Goal: Register for event/course

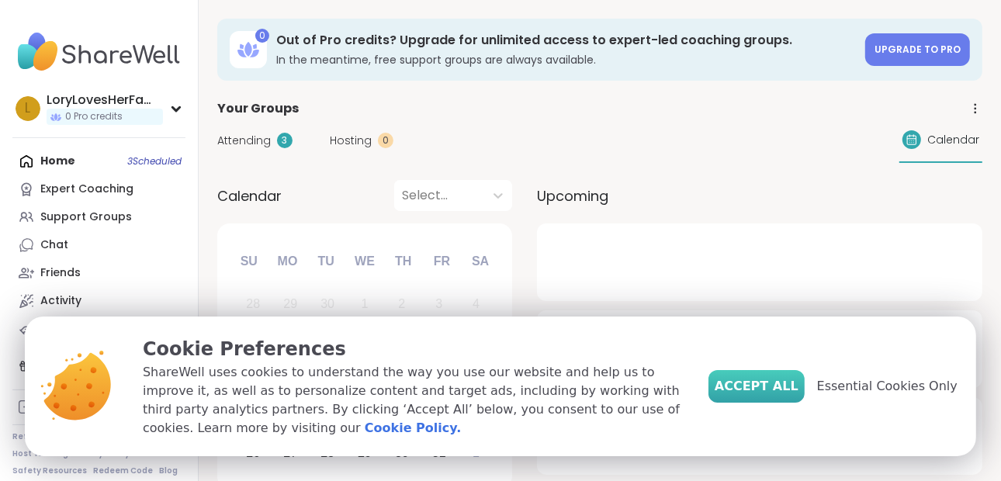
click at [763, 375] on button "Accept All" at bounding box center [756, 386] width 96 height 33
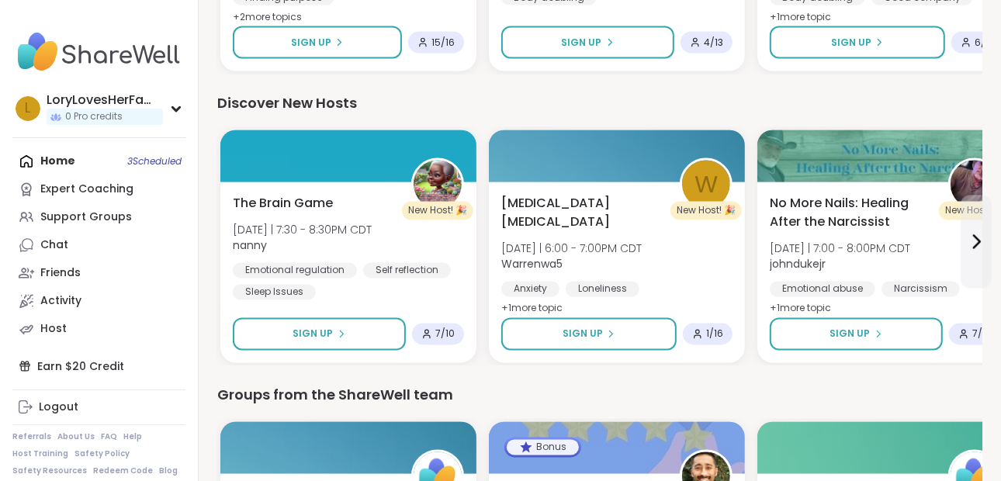
scroll to position [2127, 0]
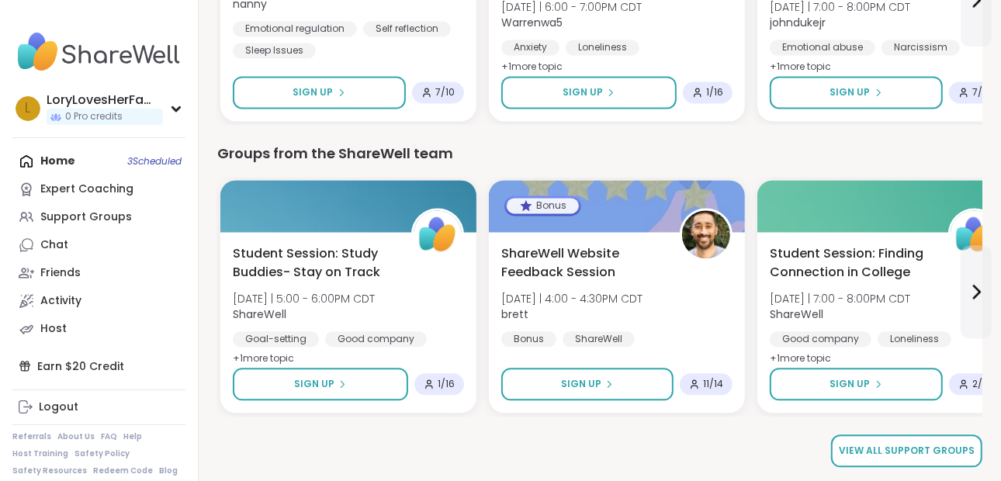
click at [942, 459] on link "View all support groups" at bounding box center [906, 451] width 151 height 33
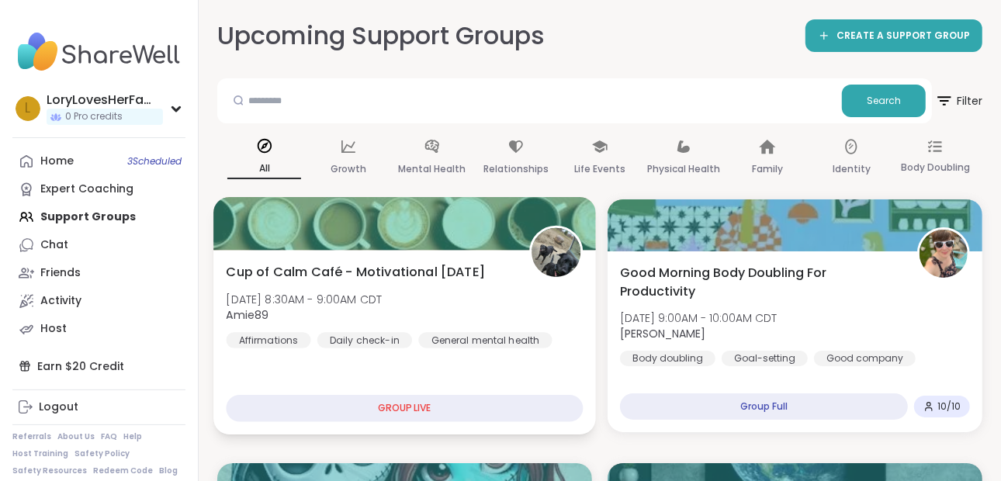
click at [280, 275] on span "Cup of Calm Café - Motivational [DATE]" at bounding box center [355, 271] width 259 height 19
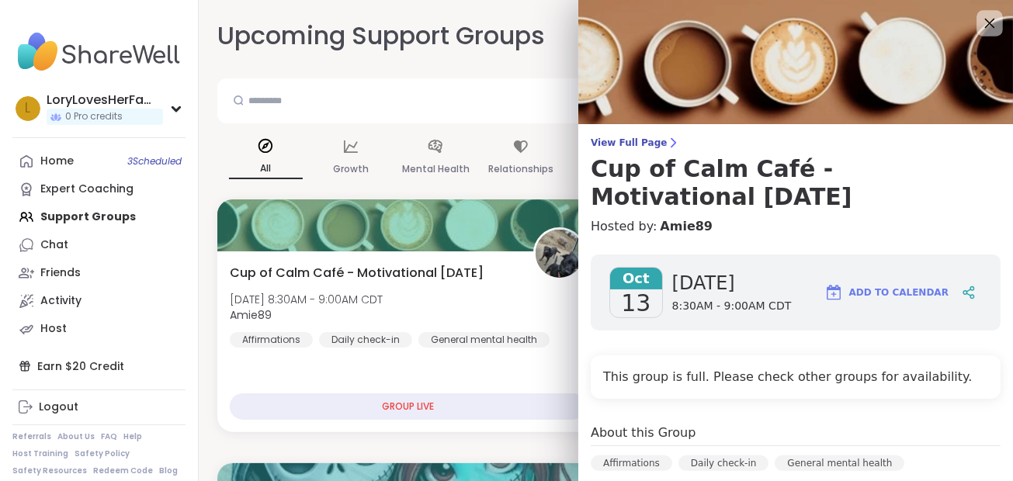
click at [979, 17] on icon at bounding box center [988, 22] width 19 height 19
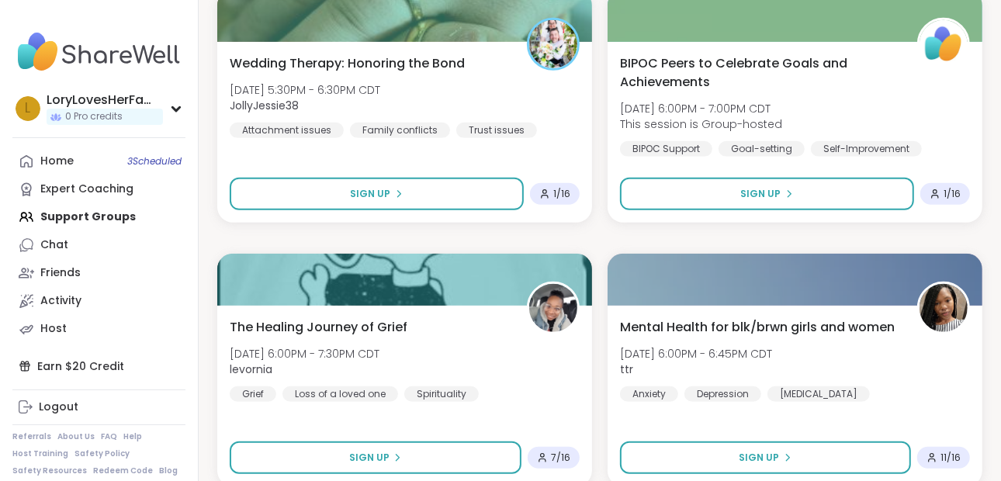
scroll to position [4499, 0]
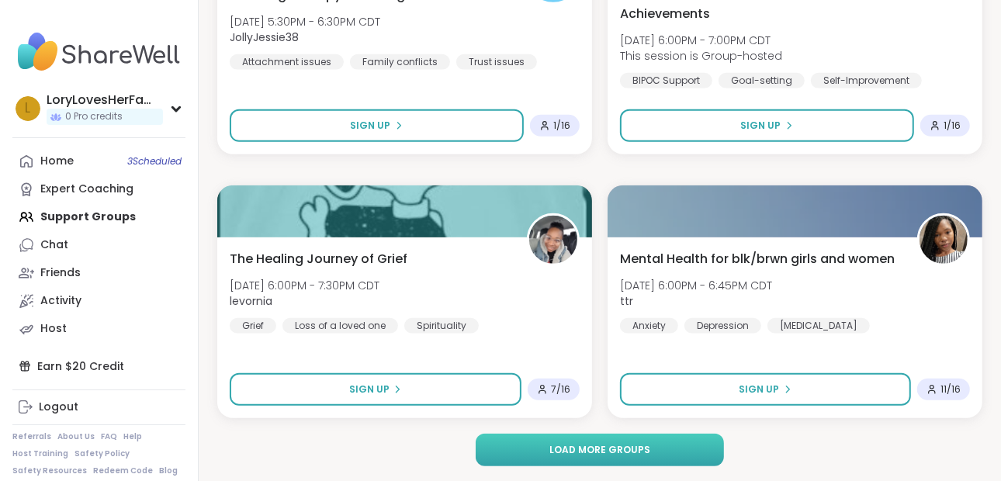
click at [566, 445] on span "Load more groups" at bounding box center [599, 450] width 101 height 14
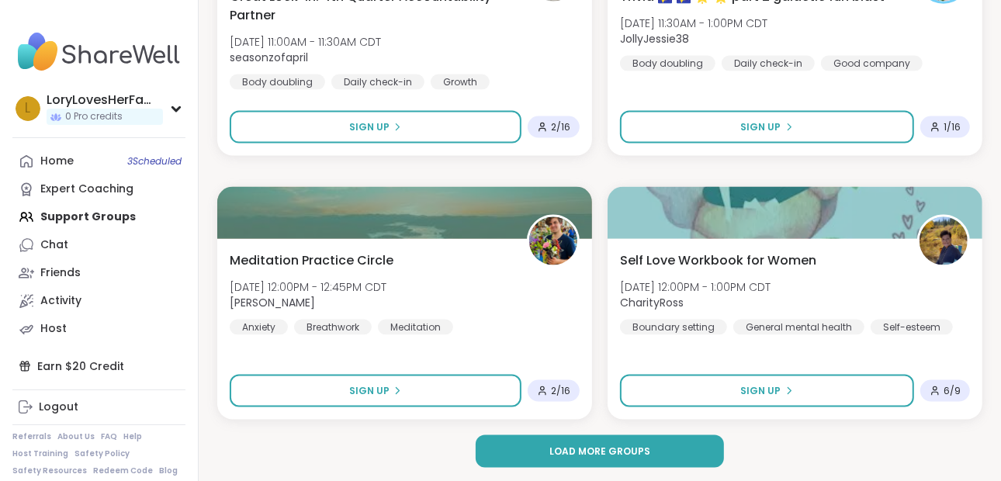
scroll to position [9248, 0]
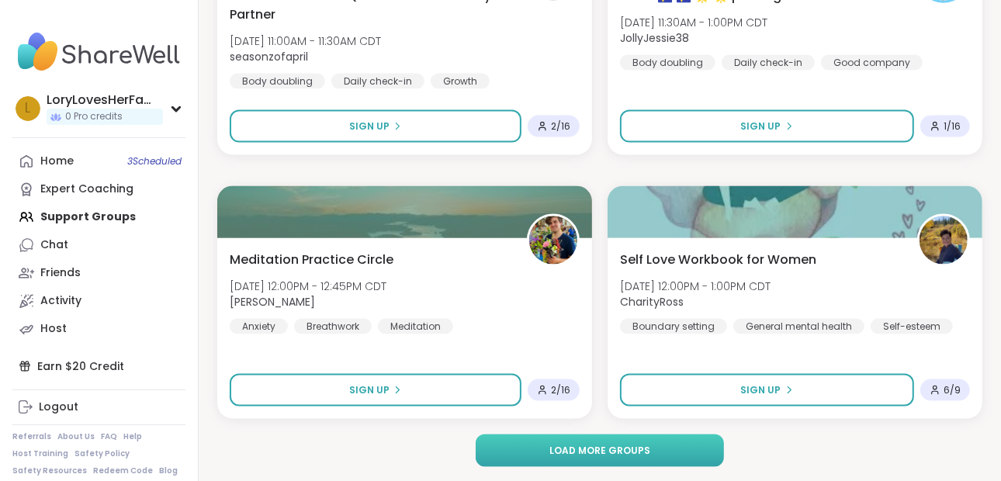
click at [686, 461] on button "Load more groups" at bounding box center [600, 451] width 249 height 33
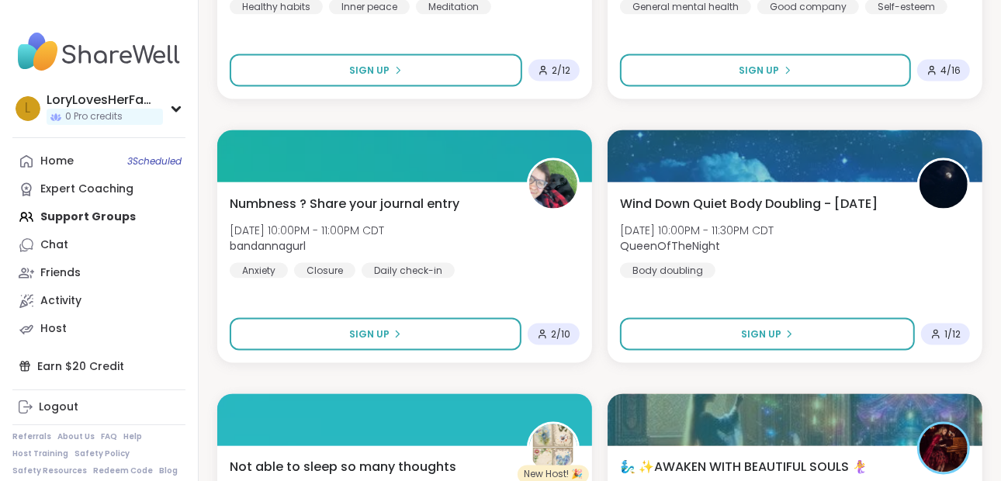
scroll to position [13997, 0]
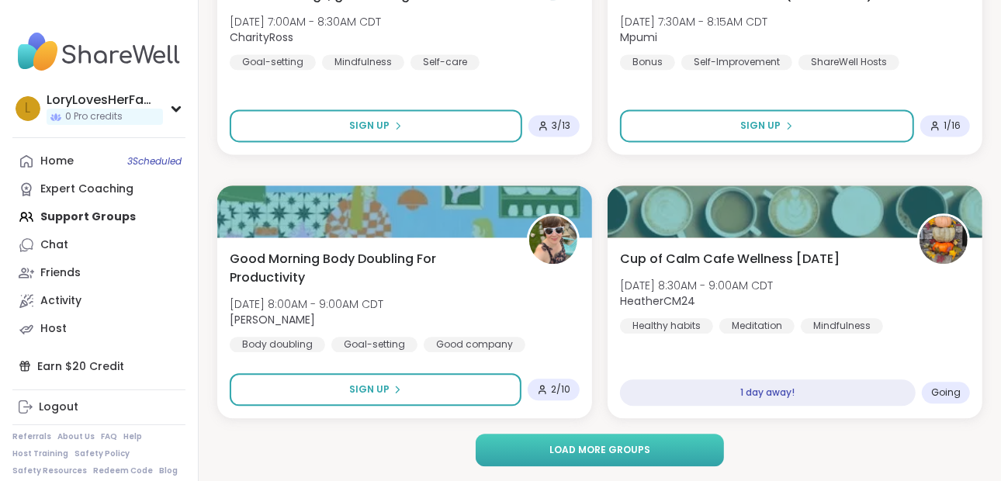
click at [684, 441] on button "Load more groups" at bounding box center [600, 450] width 249 height 33
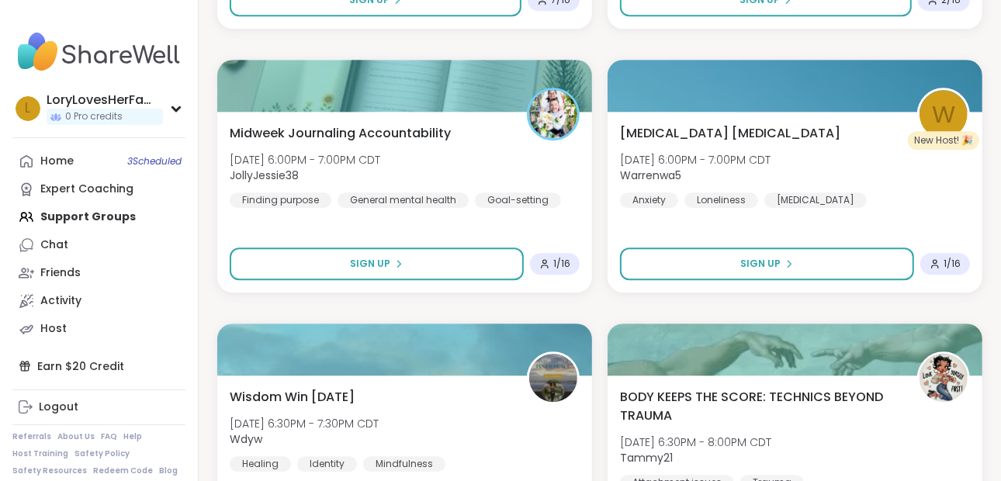
scroll to position [18746, 0]
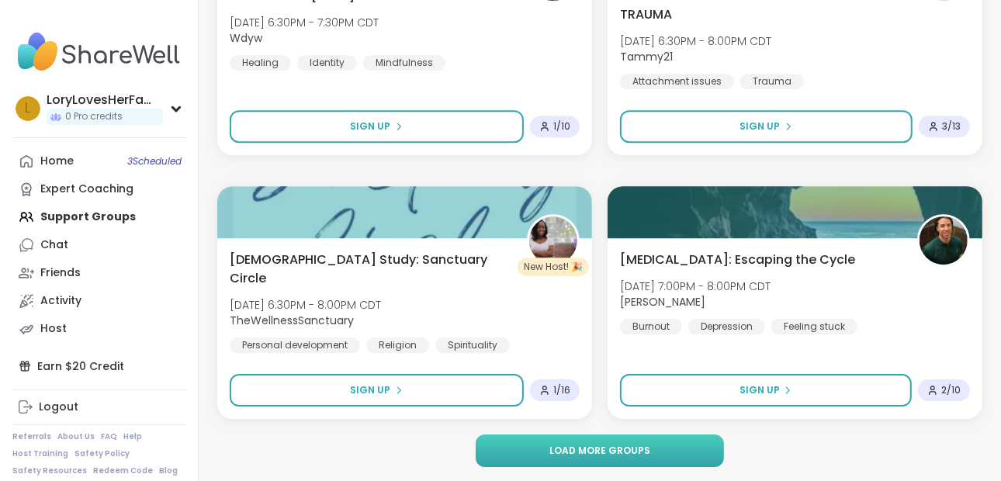
click at [695, 452] on button "Load more groups" at bounding box center [600, 451] width 249 height 33
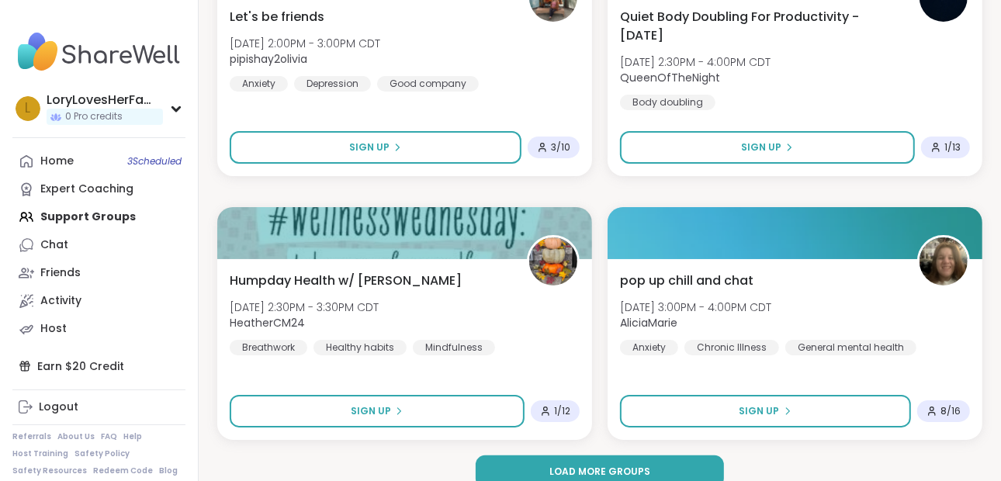
scroll to position [23496, 0]
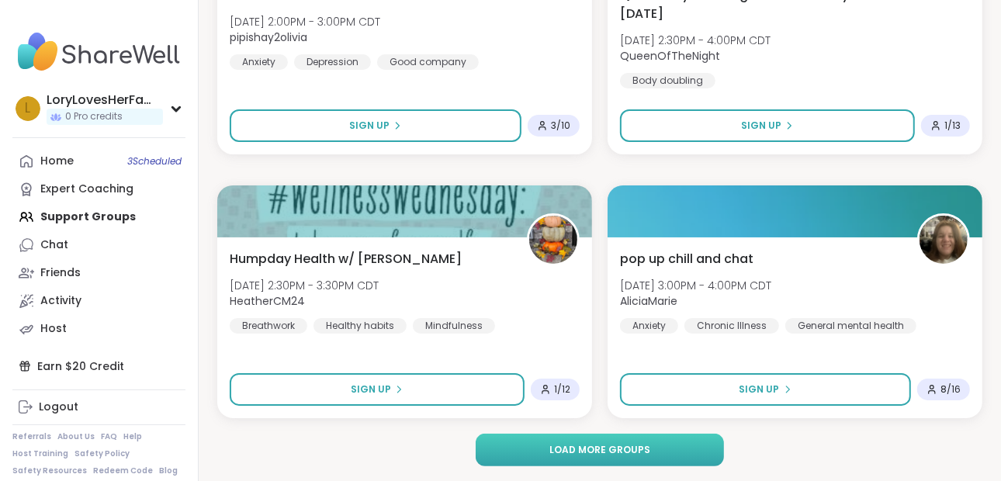
click at [688, 450] on button "Load more groups" at bounding box center [600, 450] width 249 height 33
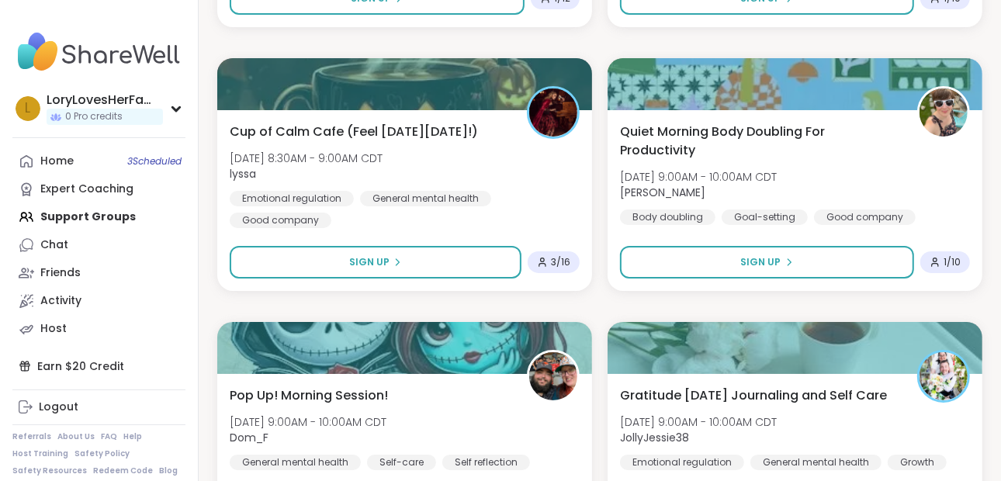
scroll to position [27247, 0]
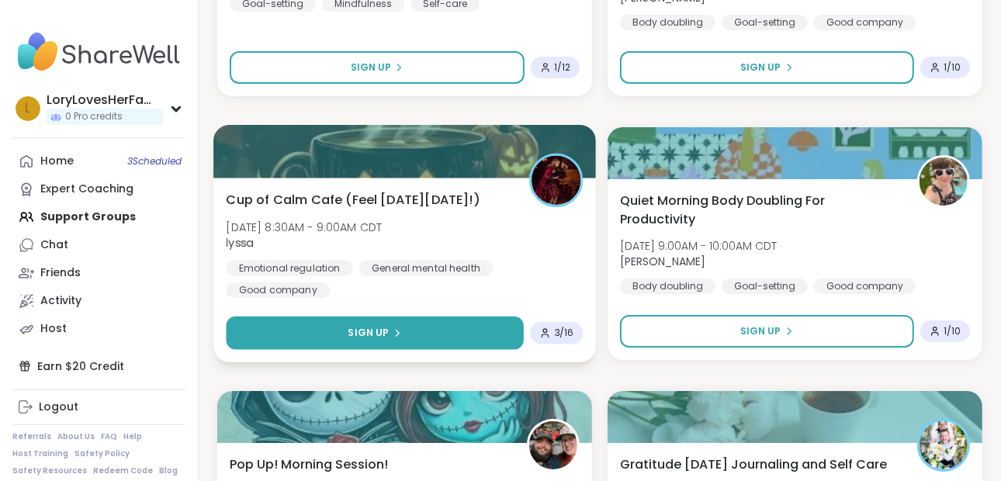
click at [449, 327] on button "Sign Up" at bounding box center [375, 333] width 298 height 33
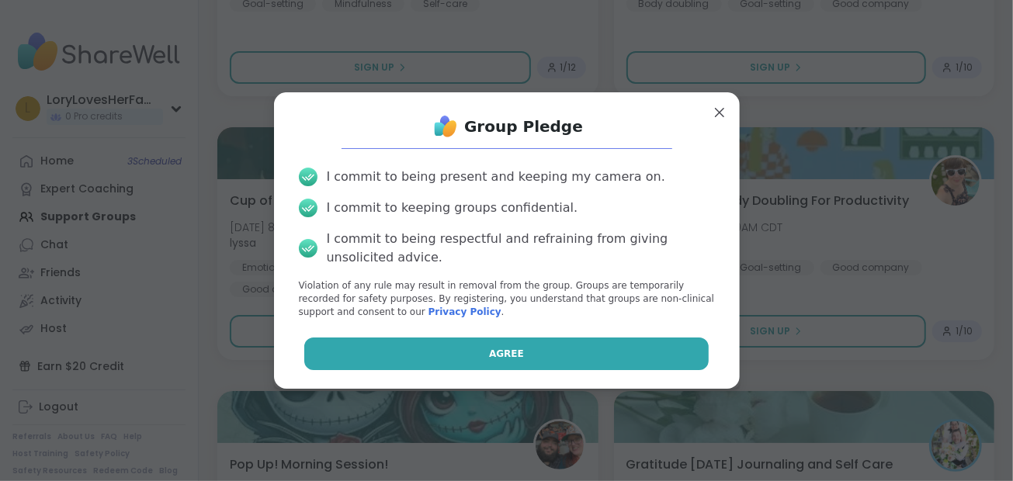
click at [459, 340] on button "Agree" at bounding box center [506, 354] width 404 height 33
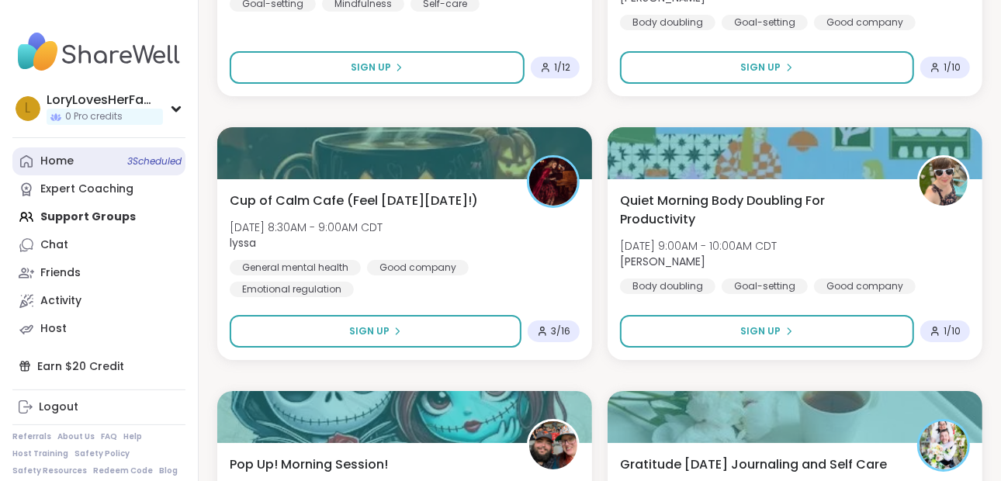
click at [112, 168] on link "Home 3 Scheduled" at bounding box center [98, 161] width 173 height 28
